Goal: Transaction & Acquisition: Purchase product/service

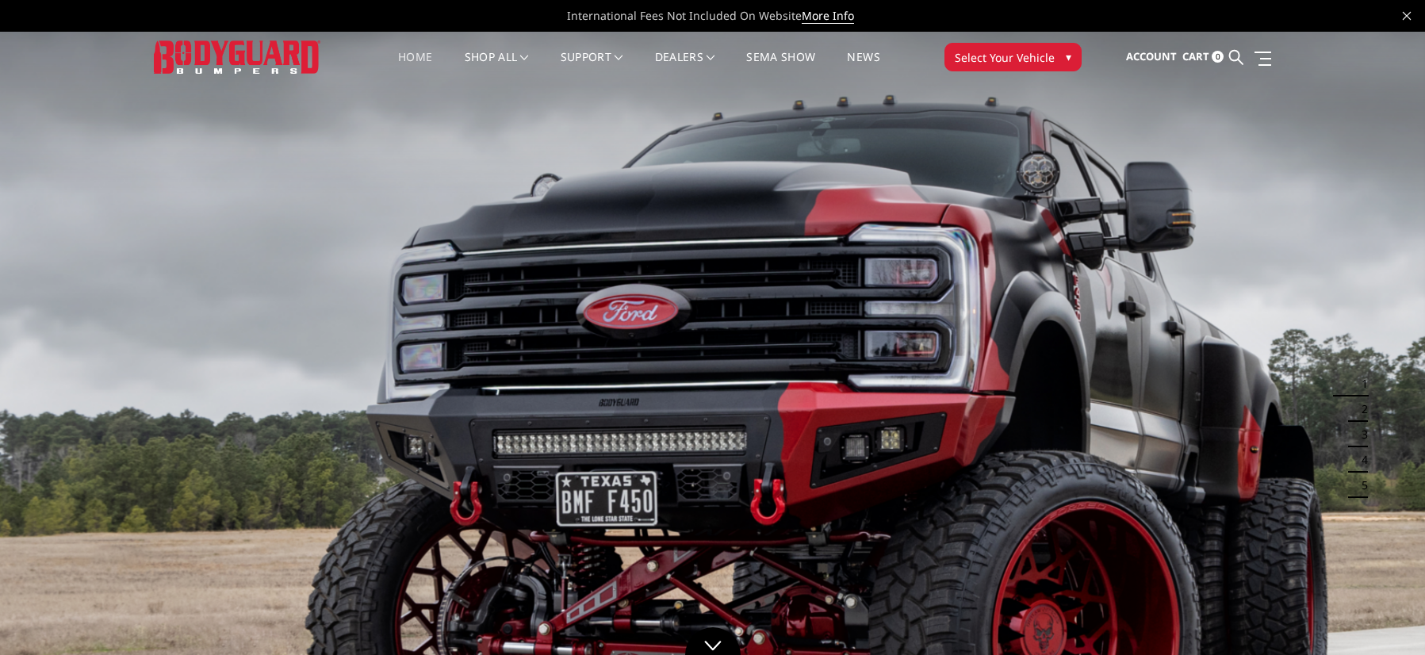
click at [400, 54] on link "Home" at bounding box center [415, 67] width 34 height 31
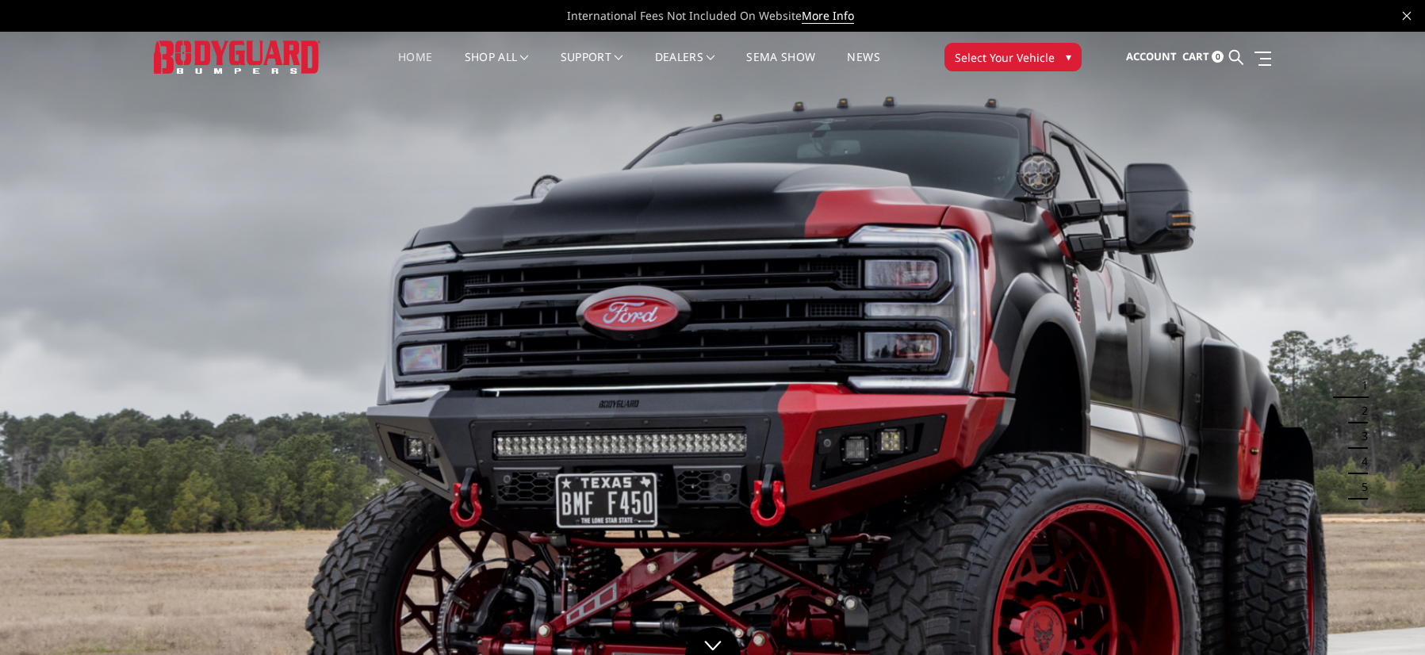
click at [1064, 65] on button "Select Your Vehicle ▾" at bounding box center [1012, 57] width 137 height 29
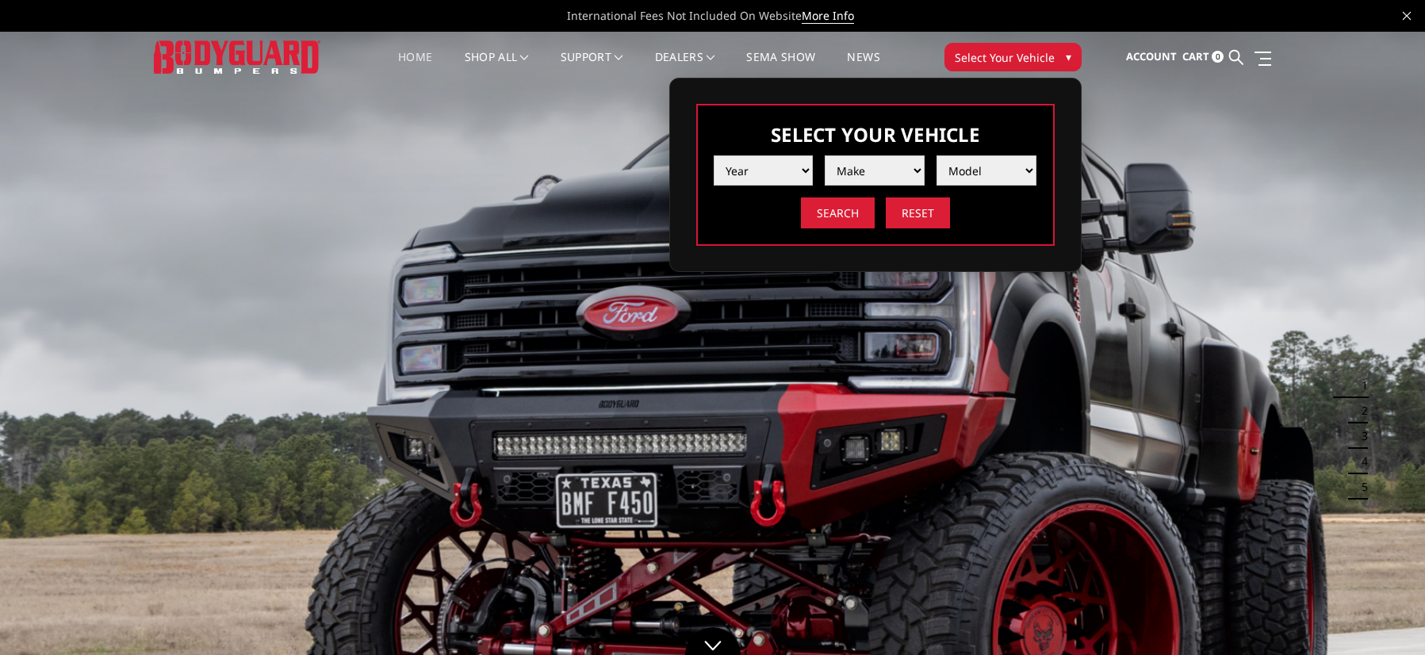
click at [781, 186] on div "Year 2025 2024 2023 2022 2021 2020 2019 2018 2017 2016 2015 2014 2013 2012 2011…" at bounding box center [876, 186] width 324 height 85
click at [777, 178] on select "Year 2025 2024 2023 2022 2021 2020 2019 2018 2017 2016 2015 2014 2013 2012 2011…" at bounding box center [764, 170] width 100 height 30
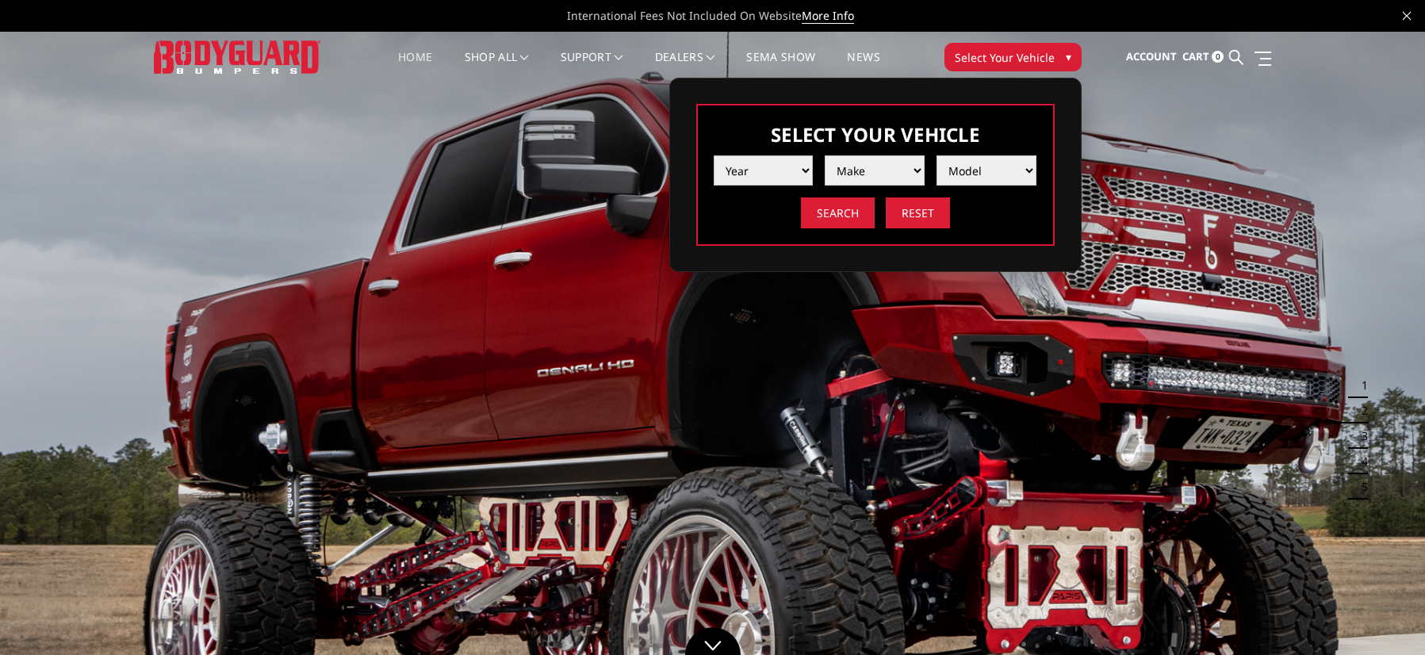
select select "yr_2025"
click at [714, 155] on select "Year 2025 2024 2023 2022 2021 2020 2019 2018 2017 2016 2015 2014 2013 2012 2011…" at bounding box center [764, 170] width 100 height 30
click at [864, 182] on select "Make Chevrolet Ford GMC Ram Toyota" at bounding box center [875, 170] width 100 height 30
select select "mk_ford"
click at [825, 155] on select "Make Chevrolet Ford GMC Ram Toyota" at bounding box center [875, 170] width 100 height 30
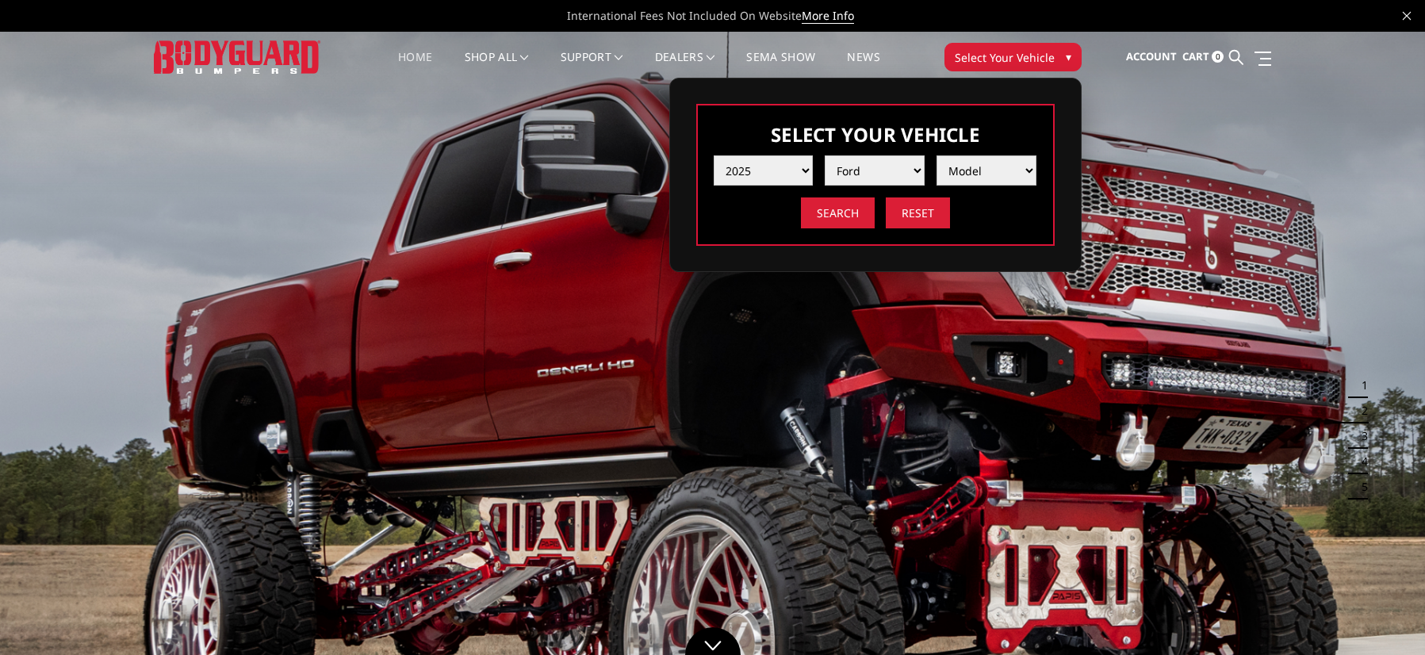
click at [971, 178] on select "Model F150 F150 Raptor F250 / F350 F450 F550" at bounding box center [986, 170] width 100 height 30
select select "md_f550"
click at [936, 155] on select "Model F150 F150 Raptor F250 / F350 F450 F550" at bounding box center [986, 170] width 100 height 30
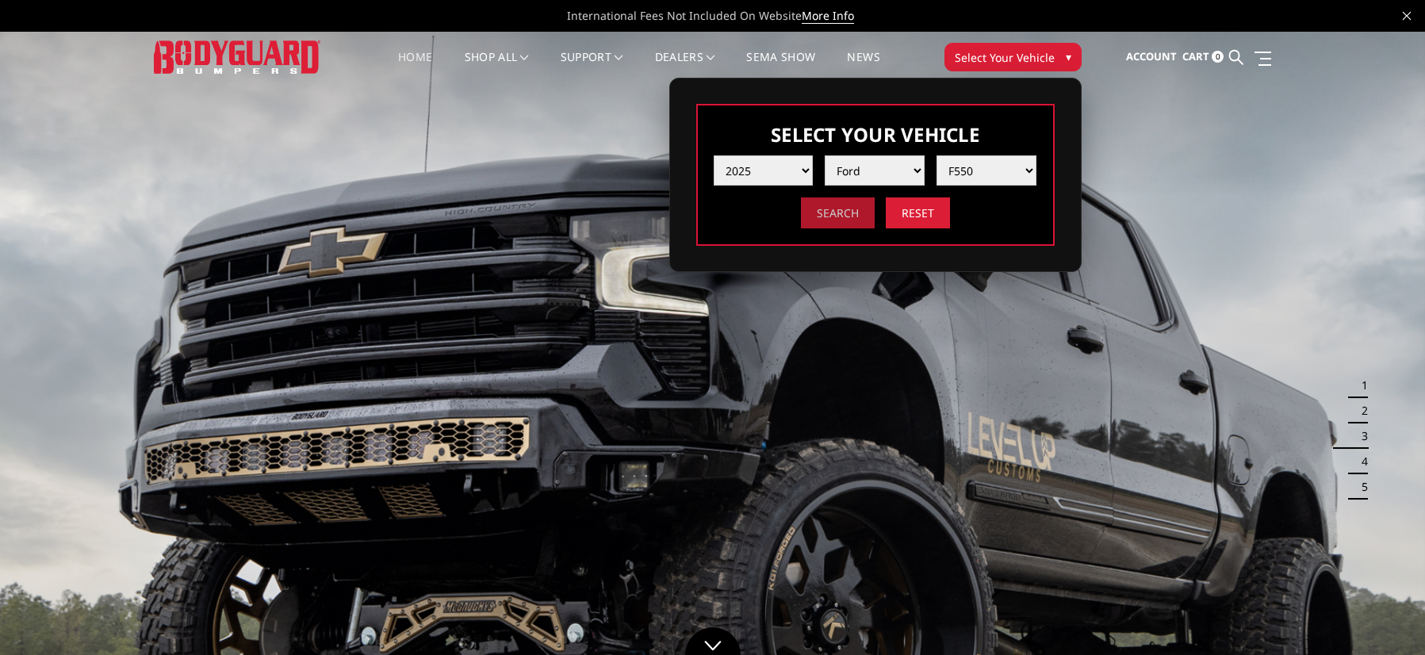
click at [867, 224] on input "Search" at bounding box center [838, 212] width 74 height 31
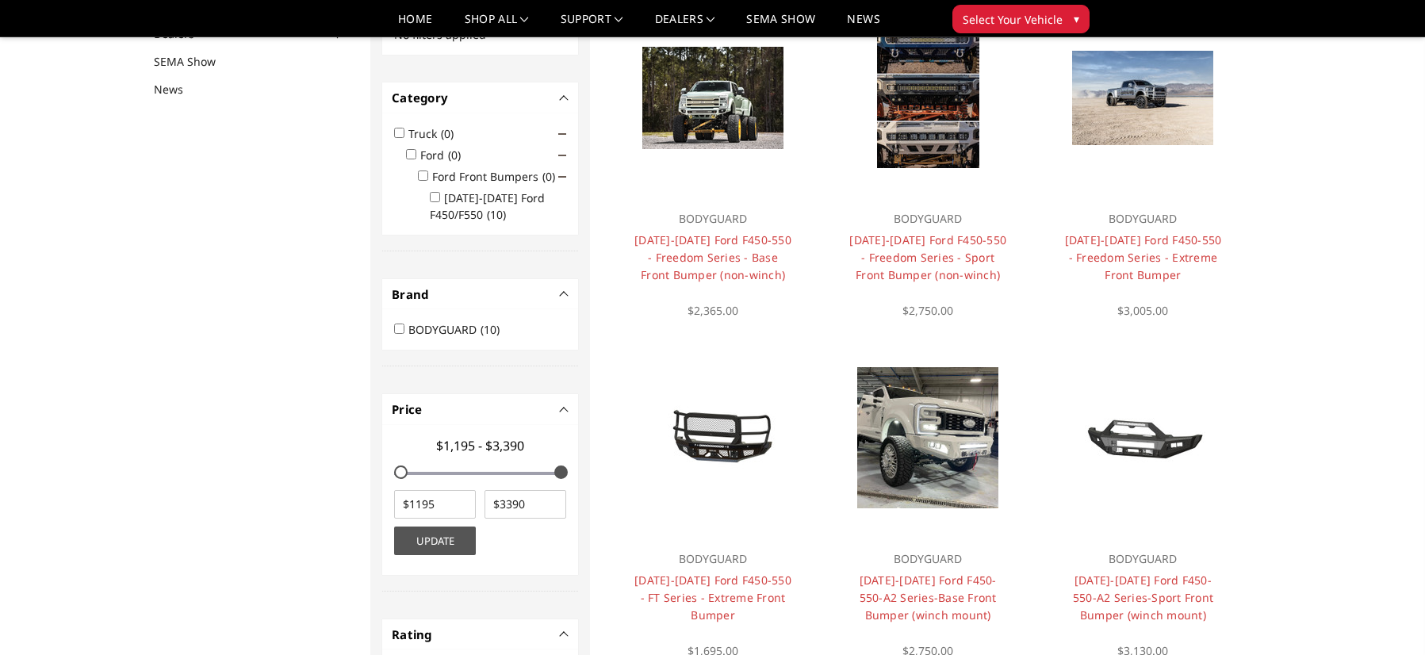
scroll to position [127, 0]
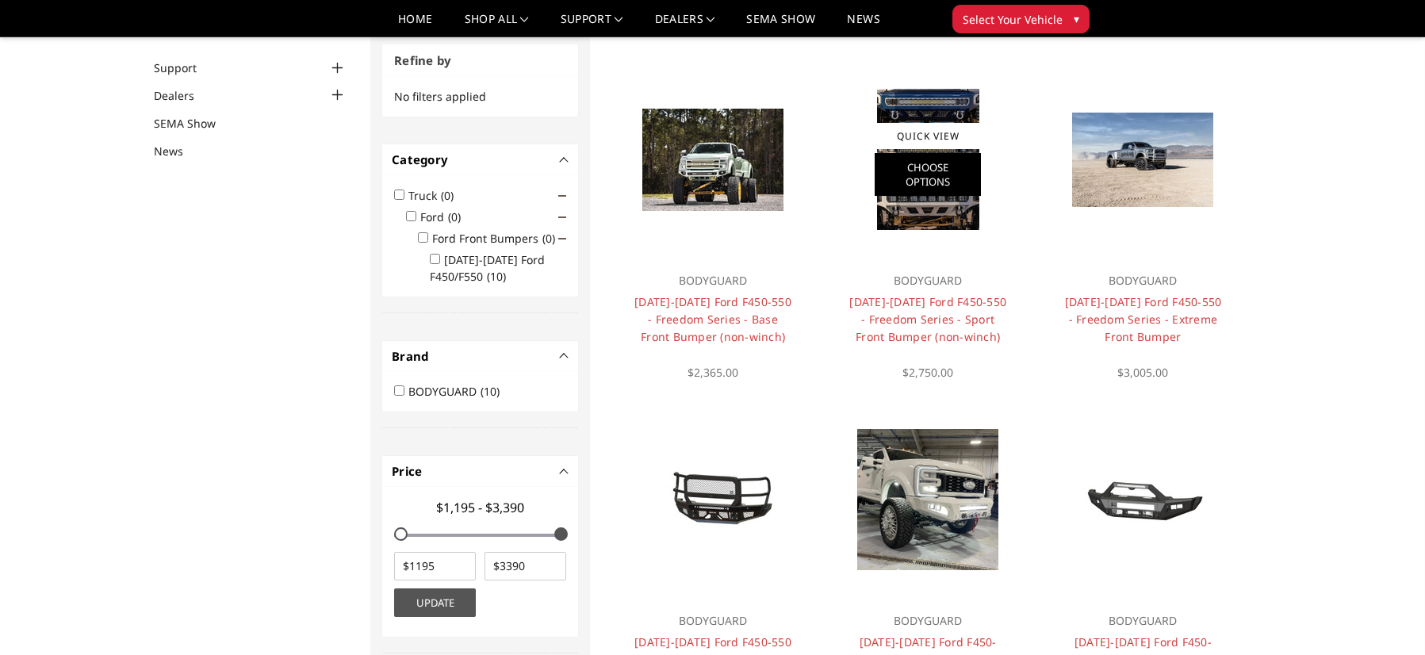
click at [910, 163] on link "Choose Options" at bounding box center [928, 174] width 106 height 43
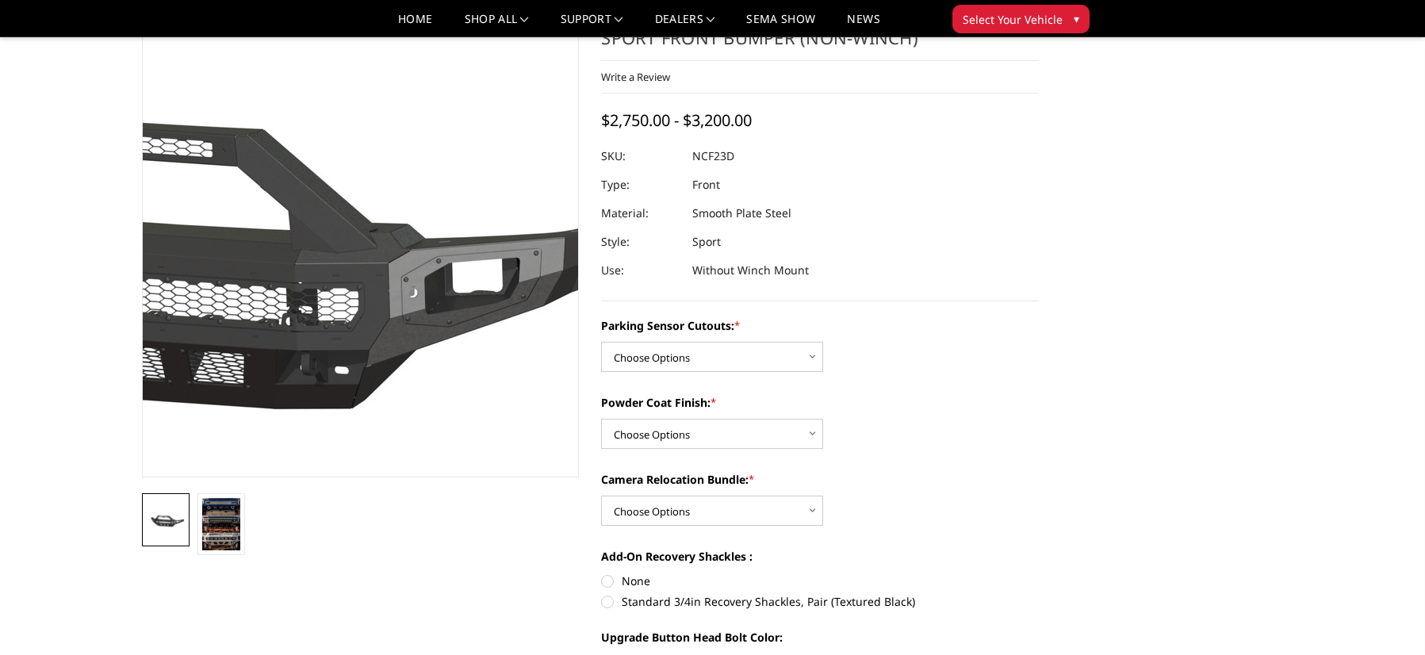
scroll to position [79, 0]
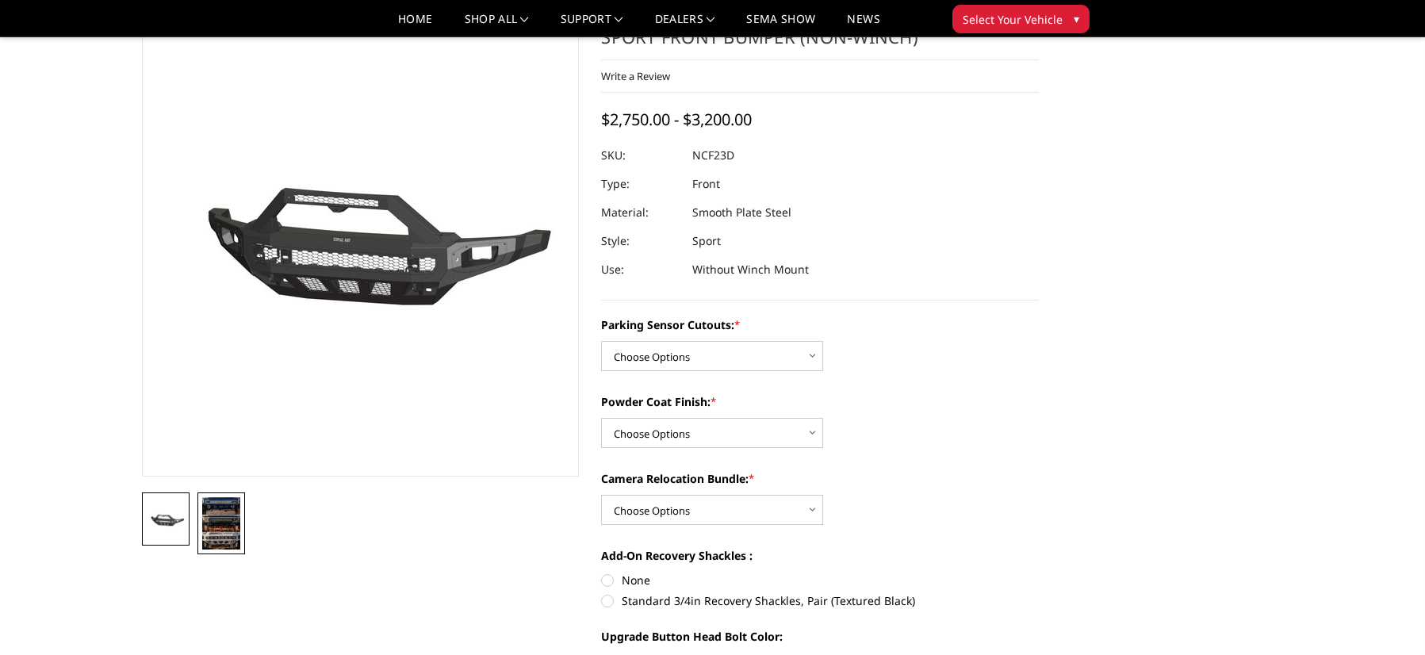
click at [236, 527] on img at bounding box center [221, 523] width 38 height 52
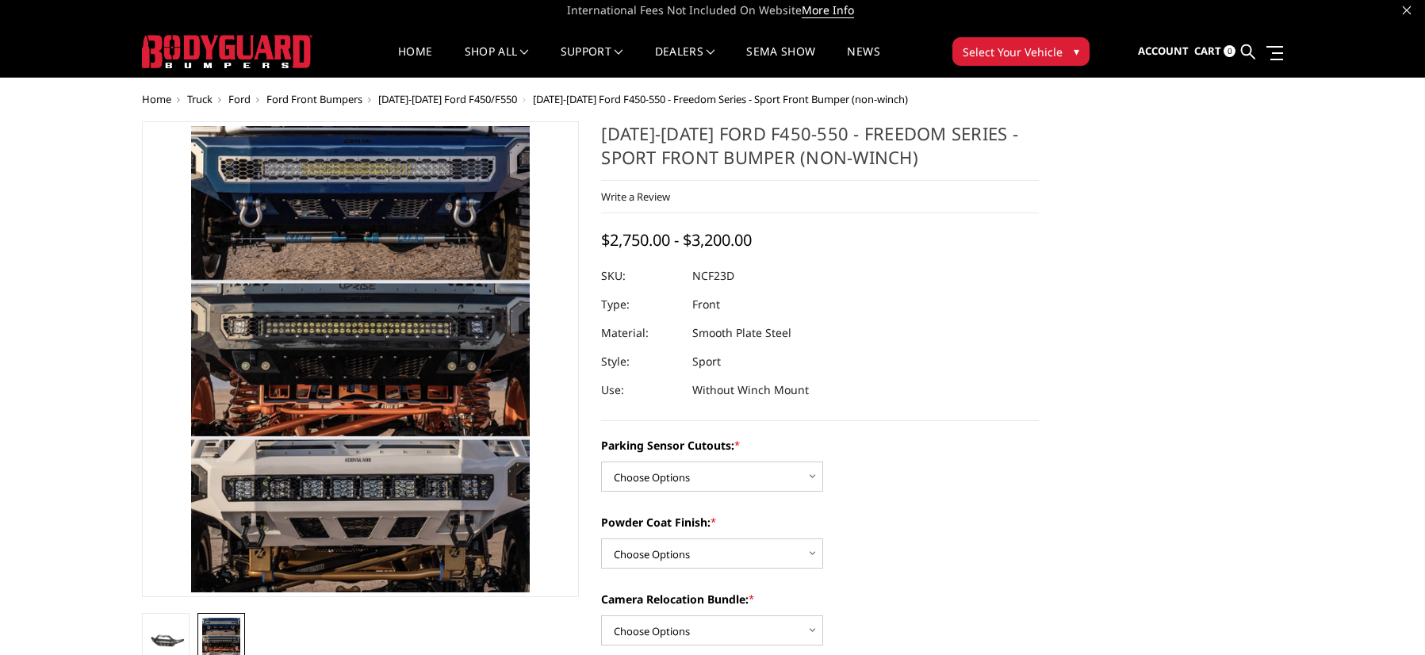
scroll to position [0, 0]
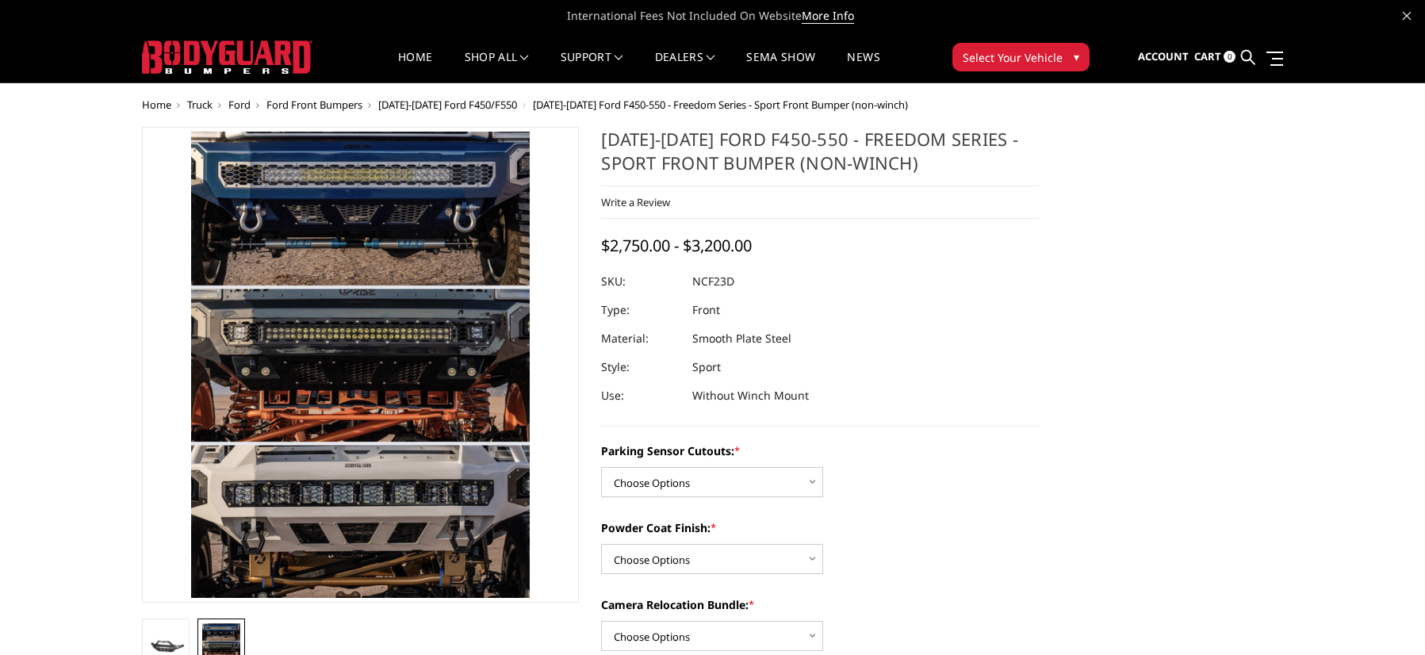
click at [442, 103] on span "[DATE]-[DATE] Ford F450/F550" at bounding box center [447, 105] width 139 height 14
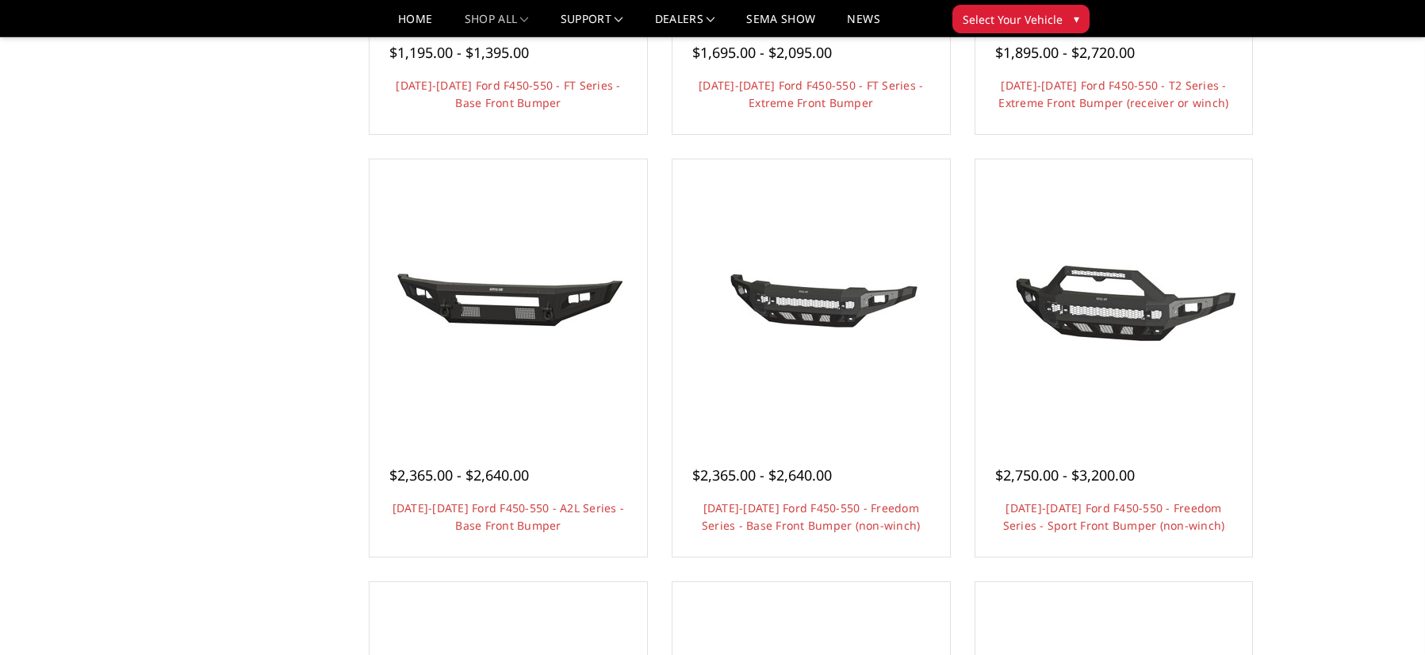
scroll to position [555, 0]
